Goal: Task Accomplishment & Management: Use online tool/utility

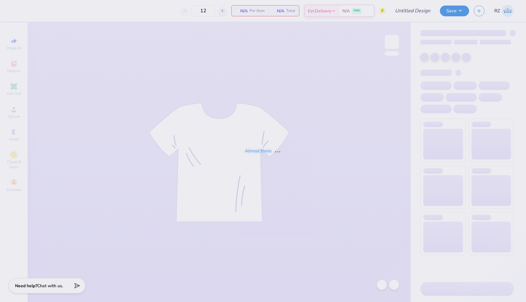
type input "[PERSON_NAME] Optional Shirts"
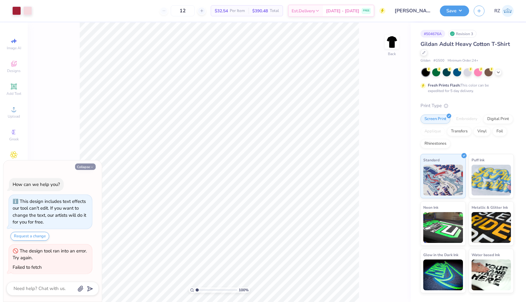
click at [87, 167] on button "Collapse" at bounding box center [85, 166] width 21 height 6
type textarea "x"
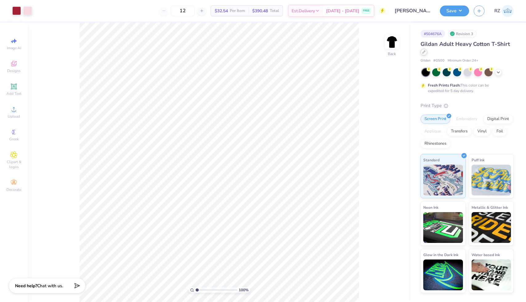
click at [424, 51] on icon at bounding box center [424, 52] width 2 height 2
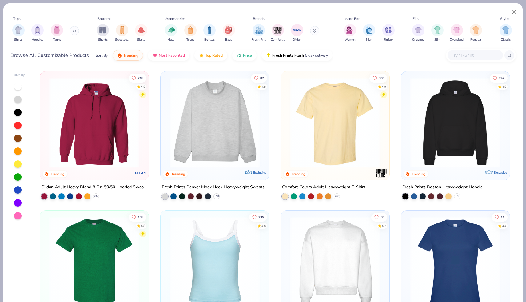
click at [453, 56] on input "text" at bounding box center [474, 55] width 47 height 7
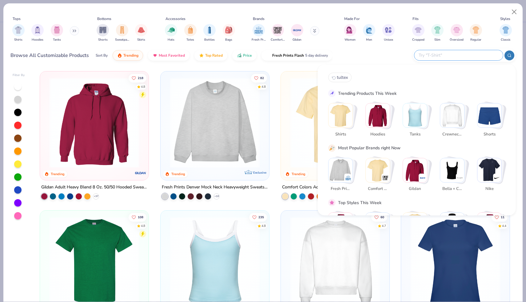
click at [332, 119] on img "Stack Card Button Shirts" at bounding box center [340, 115] width 24 height 24
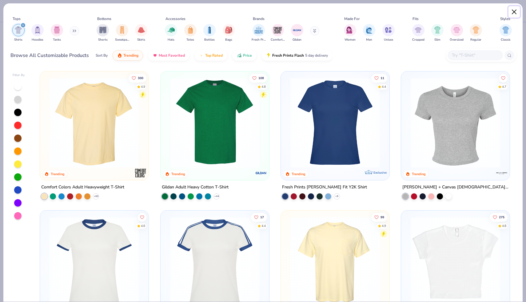
click at [517, 14] on button "Close" at bounding box center [514, 12] width 12 height 12
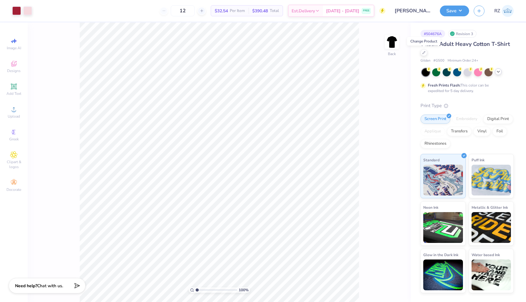
click at [499, 71] on icon at bounding box center [498, 71] width 5 height 5
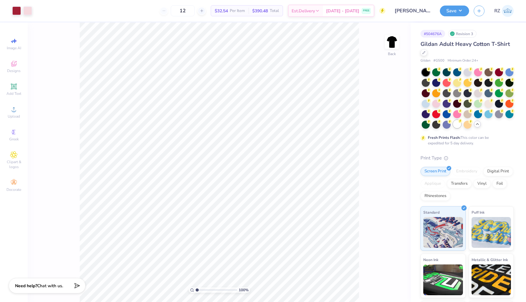
click at [453, 128] on div at bounding box center [457, 124] width 8 height 8
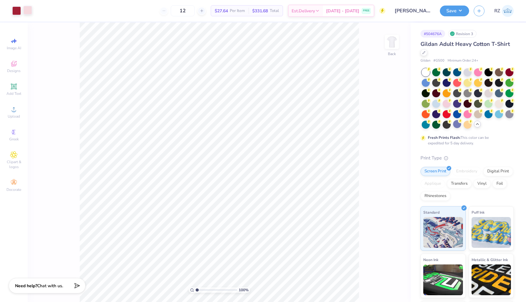
click at [28, 9] on div at bounding box center [27, 10] width 9 height 9
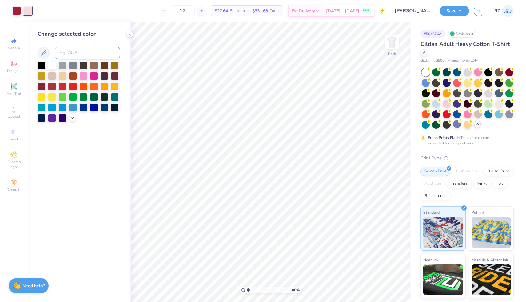
click at [90, 53] on input at bounding box center [87, 53] width 65 height 12
type input "263"
click at [131, 35] on icon at bounding box center [129, 34] width 5 height 5
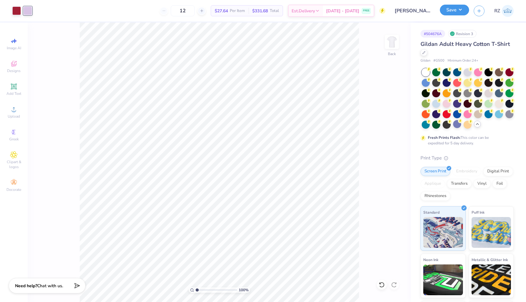
click at [458, 8] on button "Save" at bounding box center [454, 10] width 29 height 11
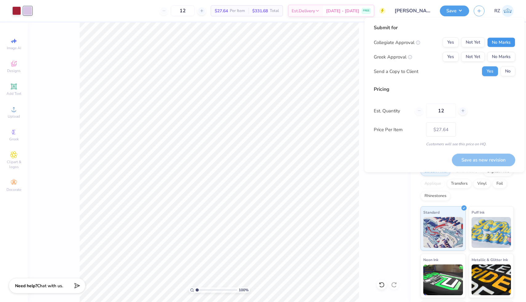
click at [504, 44] on button "No Marks" at bounding box center [501, 43] width 28 height 10
click at [456, 57] on button "Yes" at bounding box center [451, 57] width 16 height 10
click at [473, 155] on button "Save as new revision" at bounding box center [483, 159] width 63 height 13
type input "$27.64"
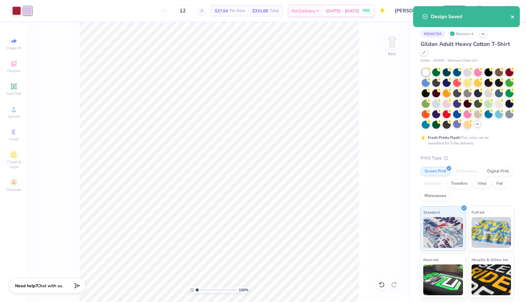
click at [513, 17] on icon "close" at bounding box center [512, 16] width 4 height 5
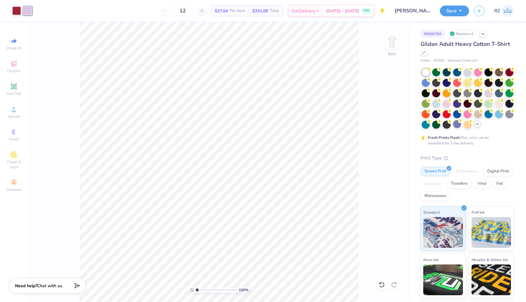
click at [508, 12] on img at bounding box center [508, 11] width 12 height 12
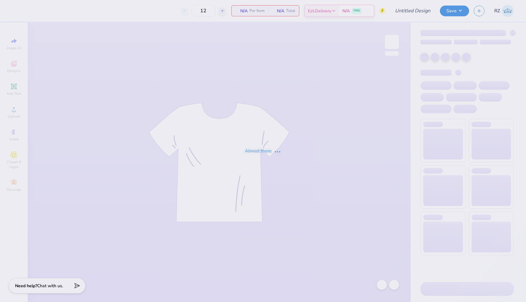
type input "15"
type input "SK Camo Date Function"
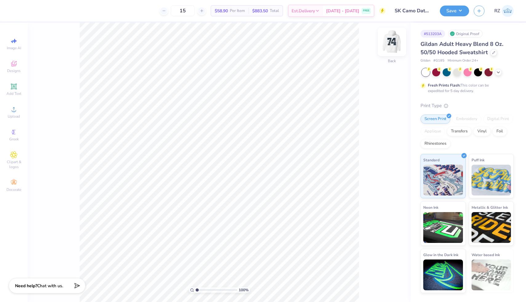
click at [387, 46] on img at bounding box center [391, 42] width 25 height 25
click at [49, 12] on div at bounding box center [50, 10] width 9 height 9
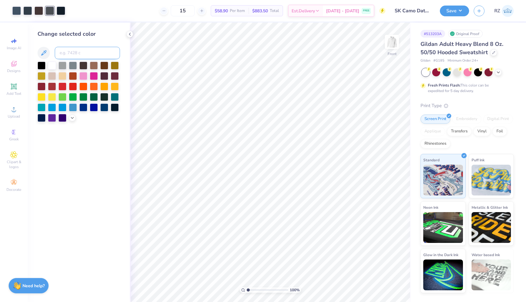
click at [74, 50] on input at bounding box center [87, 53] width 65 height 12
type input "7545"
click at [70, 55] on input at bounding box center [87, 53] width 65 height 12
type input "432"
click at [381, 287] on icon at bounding box center [381, 285] width 5 height 6
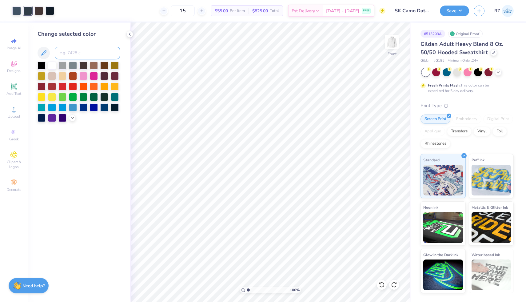
click at [77, 52] on input at bounding box center [87, 53] width 65 height 12
type input "7545"
click at [127, 36] on div at bounding box center [129, 34] width 7 height 7
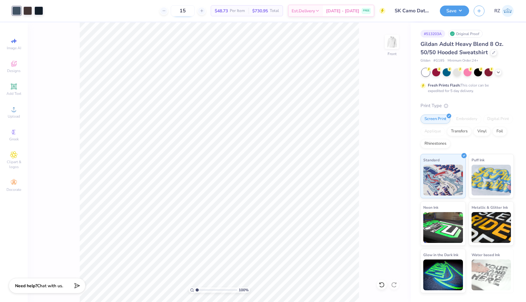
click at [195, 13] on input "15" at bounding box center [183, 10] width 24 height 11
type input "15"
click at [458, 72] on div at bounding box center [457, 72] width 8 height 8
click at [497, 73] on icon at bounding box center [498, 71] width 5 height 5
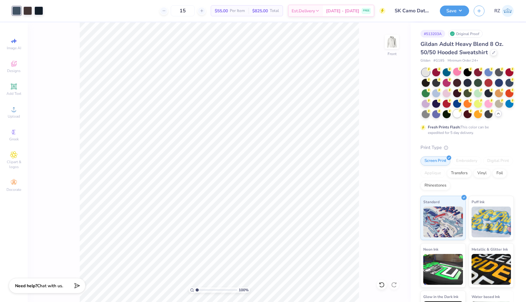
click at [461, 113] on div at bounding box center [457, 113] width 8 height 8
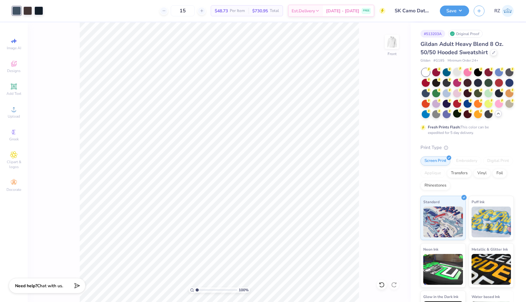
click at [496, 116] on icon at bounding box center [498, 113] width 5 height 5
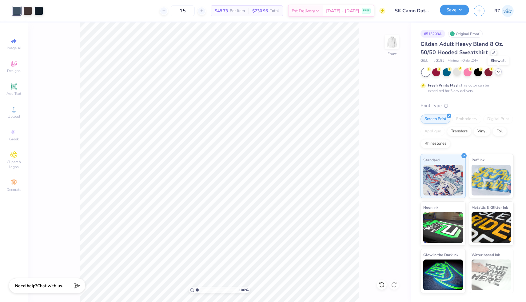
click at [448, 9] on button "Save" at bounding box center [454, 10] width 29 height 11
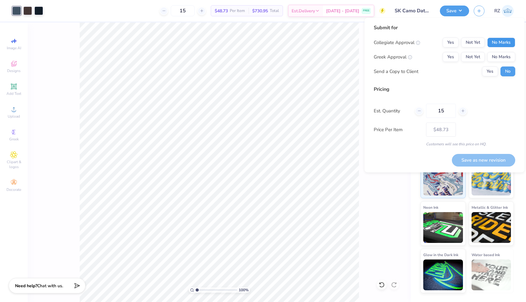
click at [504, 43] on button "No Marks" at bounding box center [501, 43] width 28 height 10
click at [452, 60] on button "Yes" at bounding box center [451, 57] width 16 height 10
click at [475, 161] on button "Save as new revision" at bounding box center [483, 160] width 63 height 13
type input "$48.73"
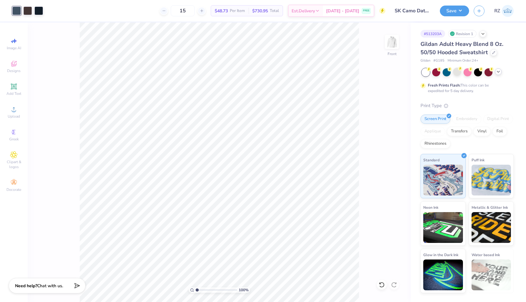
click at [510, 15] on img at bounding box center [508, 11] width 12 height 12
